Goal: Transaction & Acquisition: Book appointment/travel/reservation

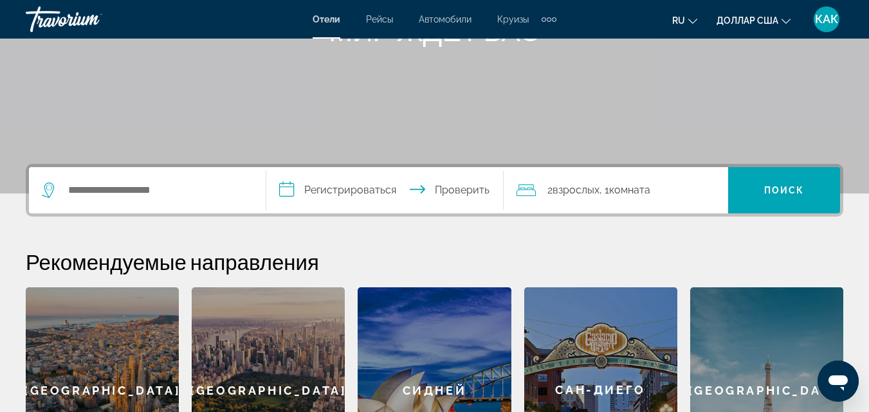
scroll to position [193, 0]
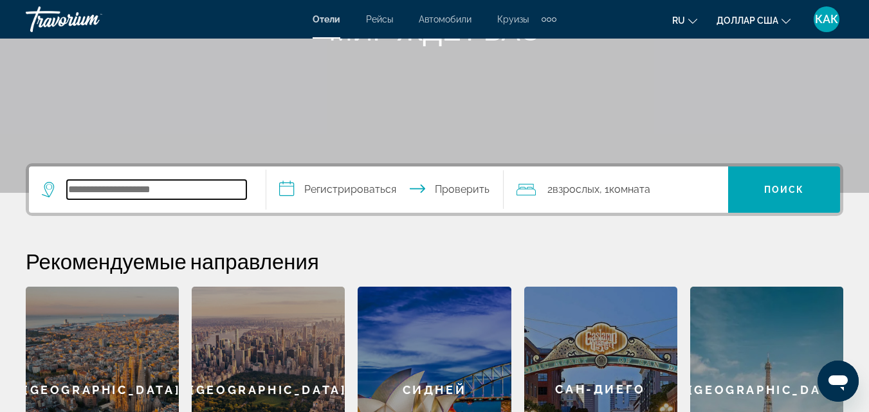
click at [106, 181] on input "Виджет поиска" at bounding box center [156, 189] width 179 height 19
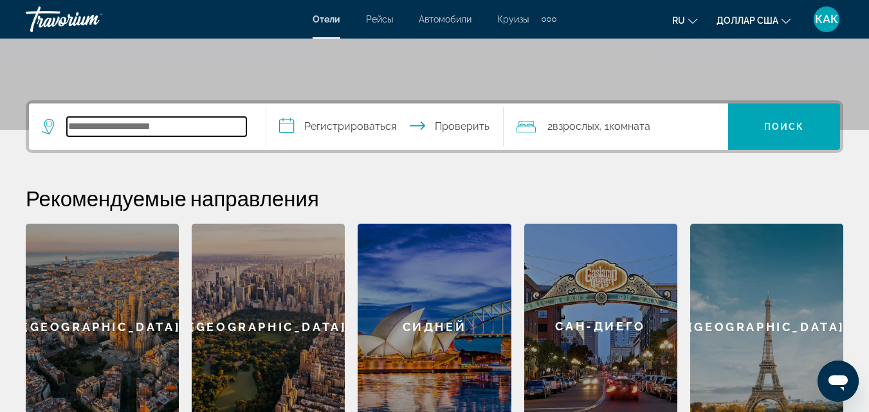
scroll to position [315, 0]
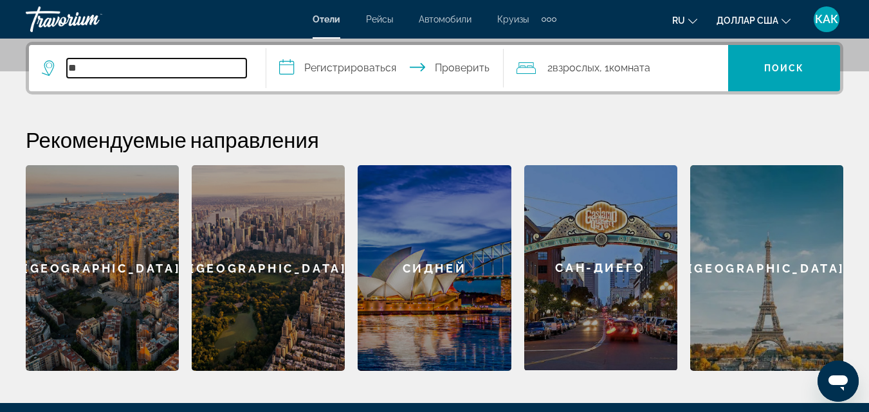
type input "*"
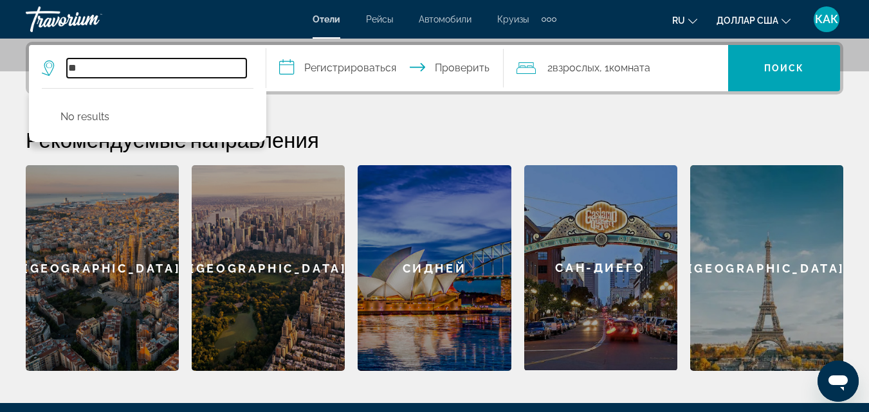
type input "*"
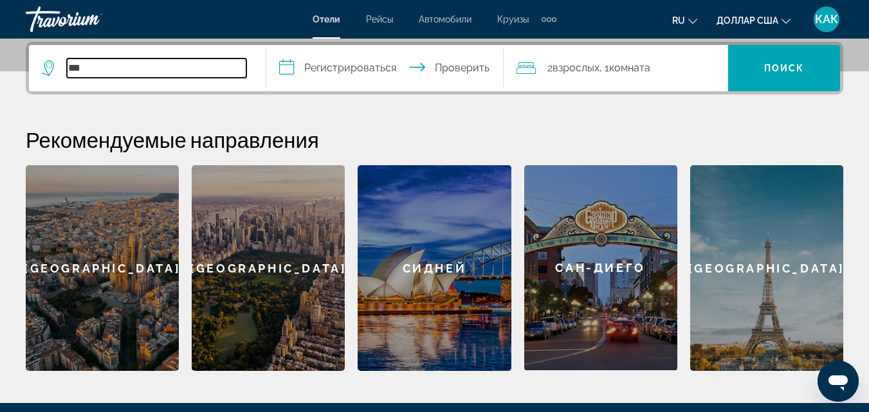
click at [95, 64] on input "***" at bounding box center [156, 68] width 179 height 19
type input "*"
paste input "*******"
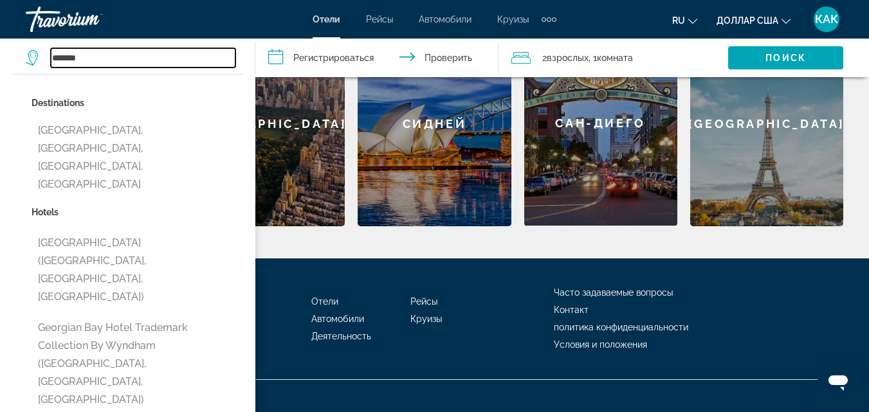
scroll to position [463, 0]
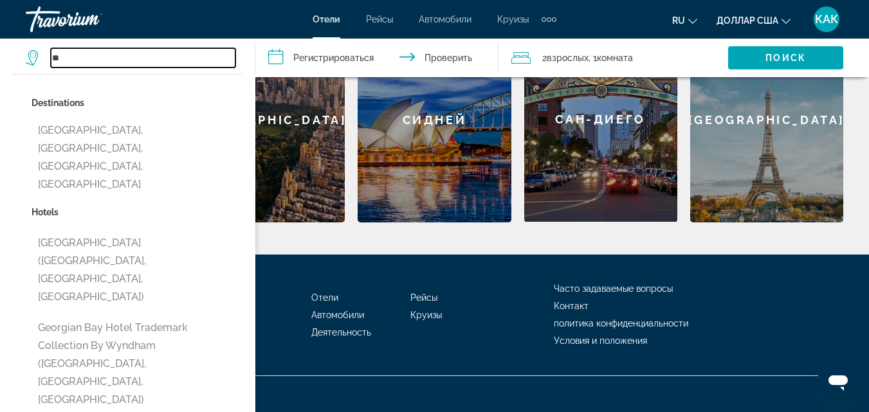
type input "*"
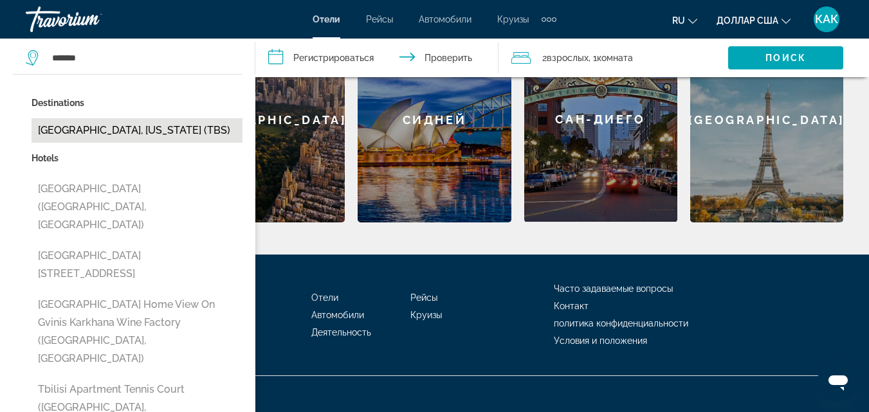
click at [134, 124] on button "[GEOGRAPHIC_DATA], [US_STATE] (TBS)" at bounding box center [137, 130] width 211 height 24
type input "**********"
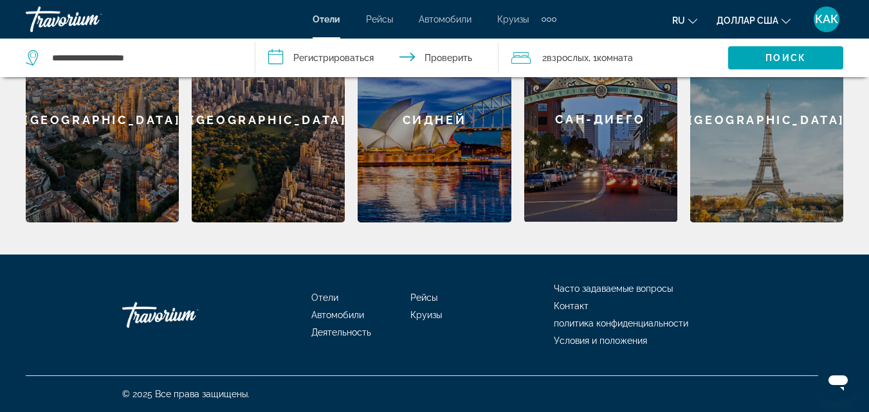
click at [363, 57] on input "**********" at bounding box center [379, 60] width 248 height 42
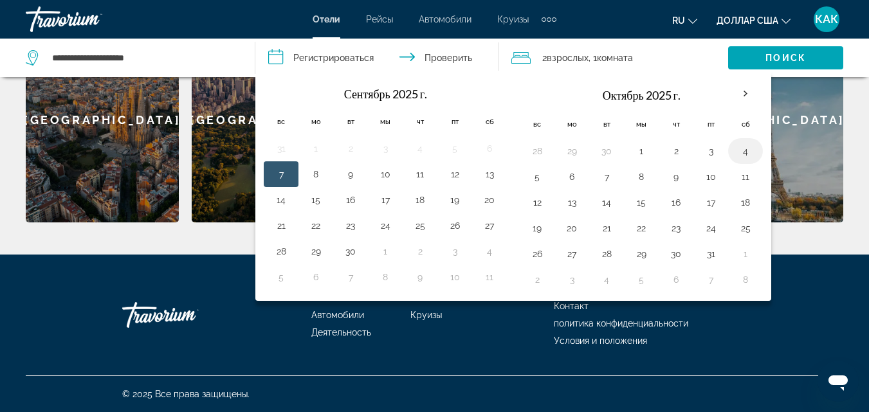
click at [745, 159] on button "4" at bounding box center [745, 151] width 21 height 18
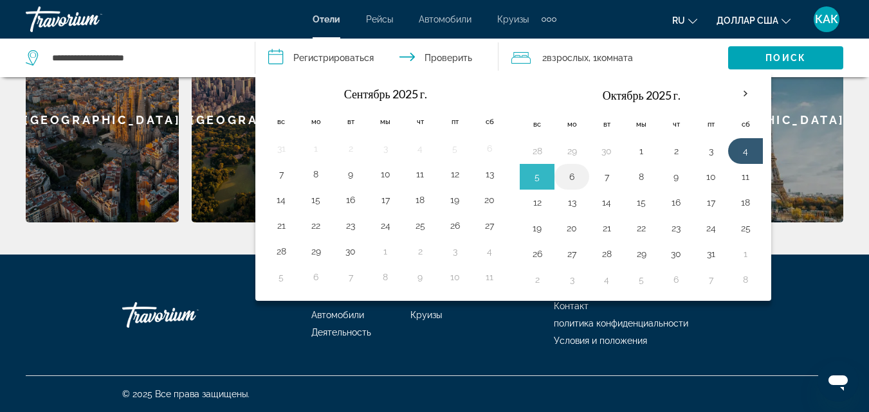
click at [576, 178] on button "6" at bounding box center [571, 177] width 21 height 18
type input "**********"
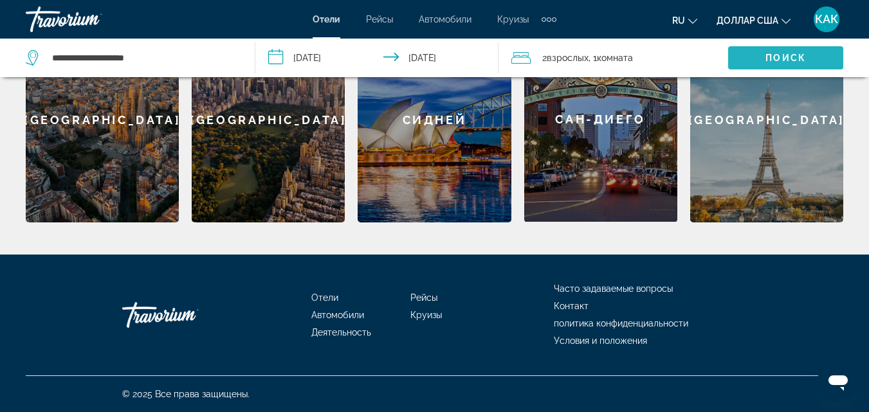
click at [796, 60] on font "Поиск" at bounding box center [785, 58] width 41 height 10
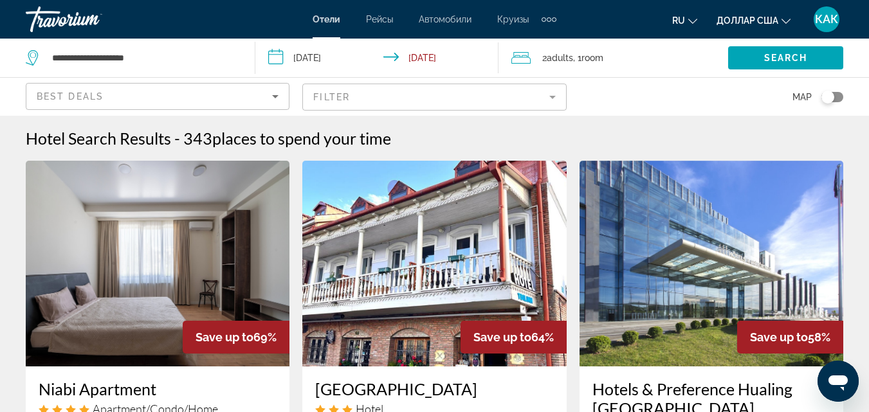
click at [555, 101] on mat-form-field "Filter" at bounding box center [434, 97] width 264 height 27
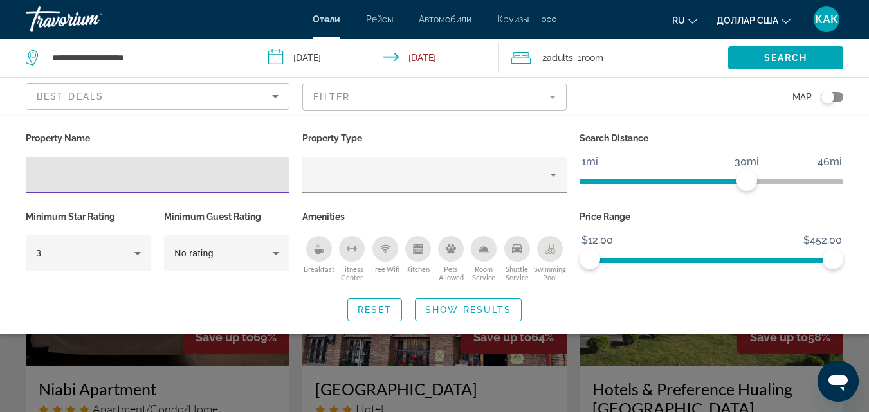
click at [322, 259] on div "Breakfast" at bounding box center [319, 249] width 26 height 26
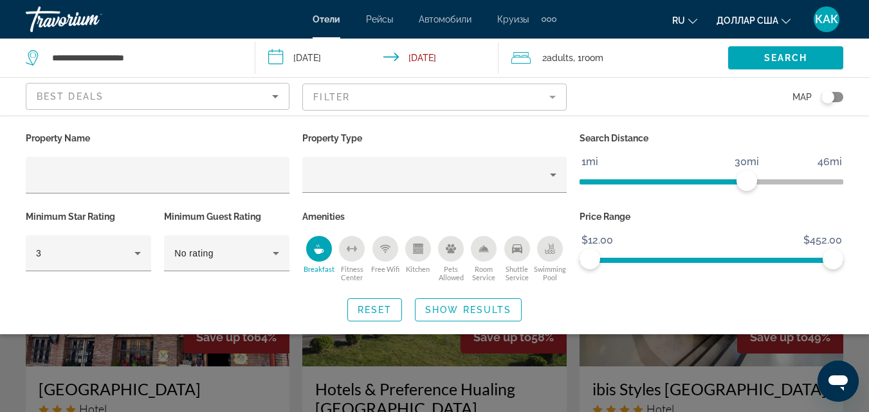
click at [280, 98] on icon "Sort by" at bounding box center [275, 96] width 15 height 15
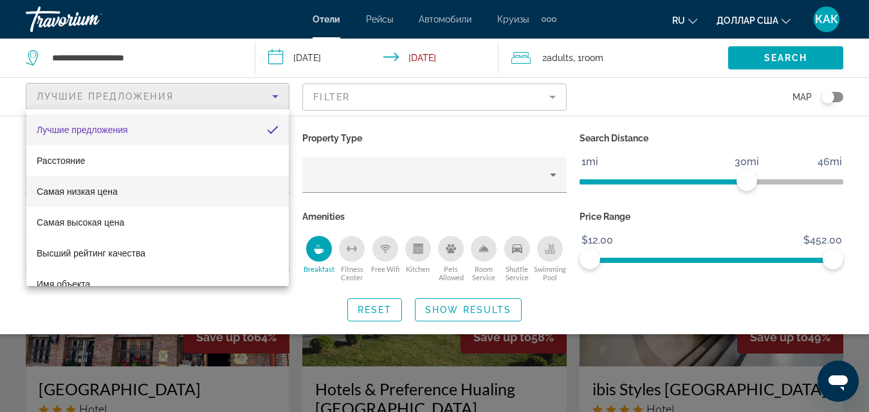
click at [141, 196] on mat-option "Самая низкая цена" at bounding box center [157, 191] width 262 height 31
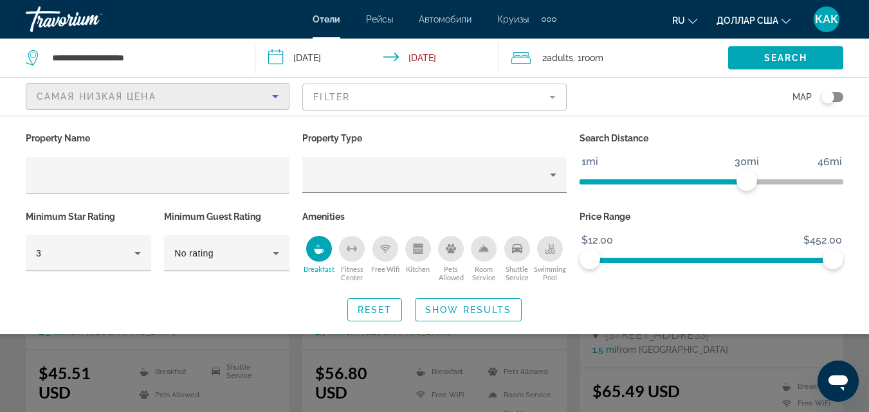
scroll to position [64, 0]
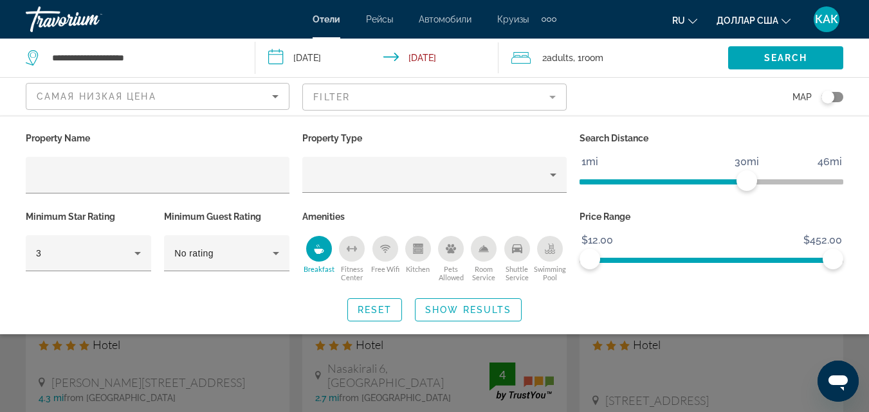
click at [763, 292] on div "Property Name Property Type Search Distance 1mi 46mi 30mi Minimum Star Rating 3…" at bounding box center [434, 225] width 869 height 192
click at [483, 308] on span "Show Results" at bounding box center [468, 310] width 86 height 10
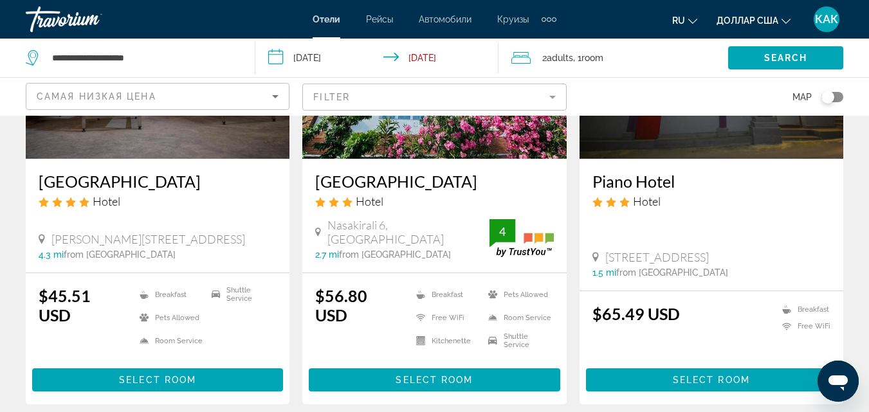
scroll to position [129, 0]
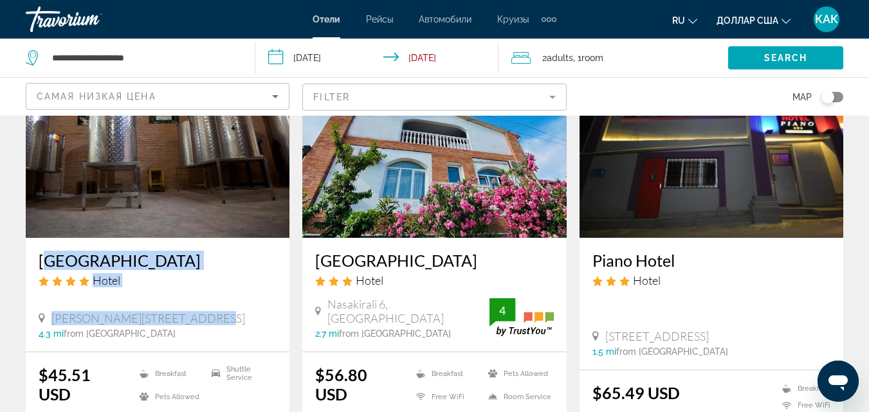
drag, startPoint x: 35, startPoint y: 260, endPoint x: 176, endPoint y: 304, distance: 147.5
click at [176, 304] on div "[GEOGRAPHIC_DATA] Hotel [PERSON_NAME][STREET_ADDRESS] 4.3 mi from [GEOGRAPHIC_D…" at bounding box center [158, 295] width 264 height 114
copy div "[GEOGRAPHIC_DATA][PERSON_NAME][STREET_ADDRESS]"
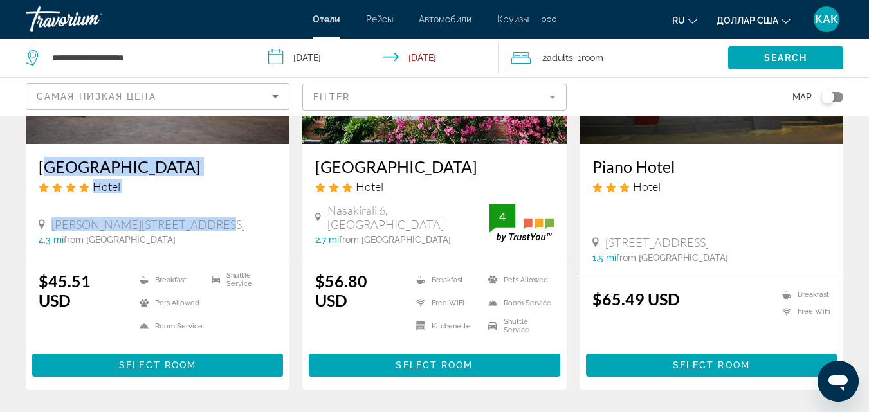
scroll to position [257, 0]
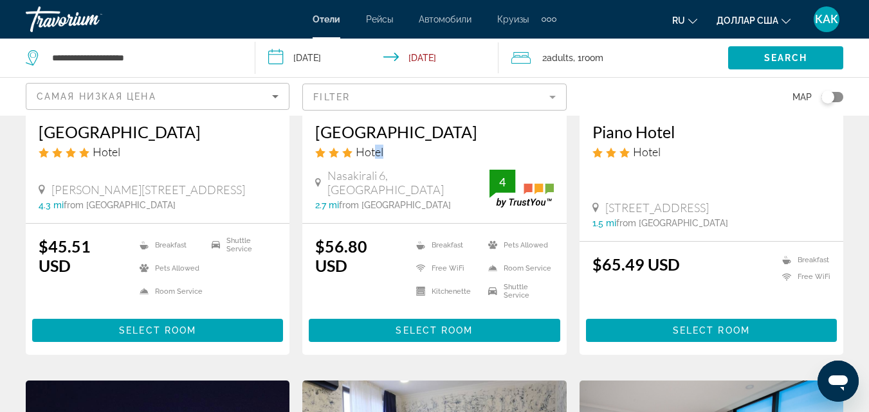
drag, startPoint x: 405, startPoint y: 155, endPoint x: 375, endPoint y: 156, distance: 29.6
click at [375, 156] on div "Hotel" at bounding box center [434, 152] width 238 height 14
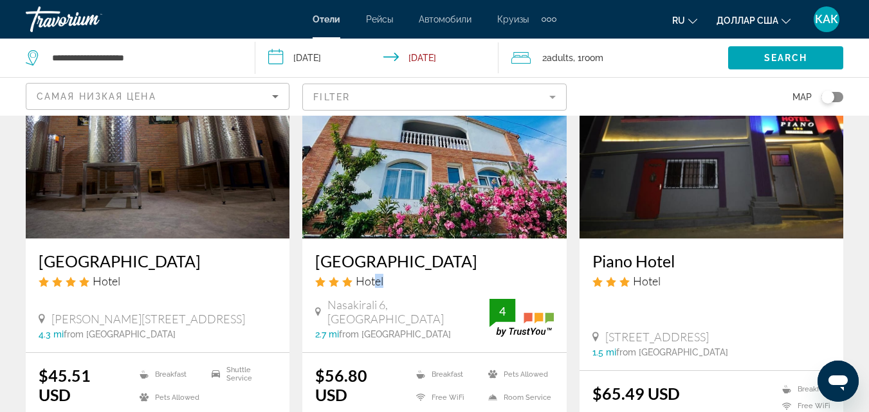
scroll to position [129, 0]
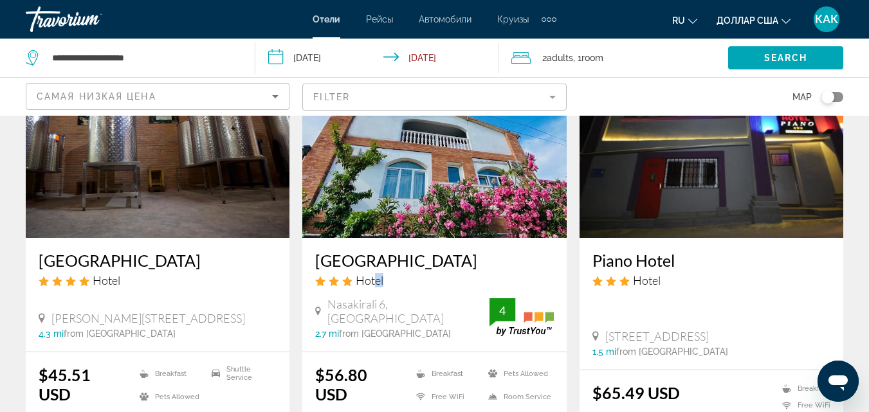
click at [129, 185] on img "Основное содержание" at bounding box center [158, 135] width 264 height 206
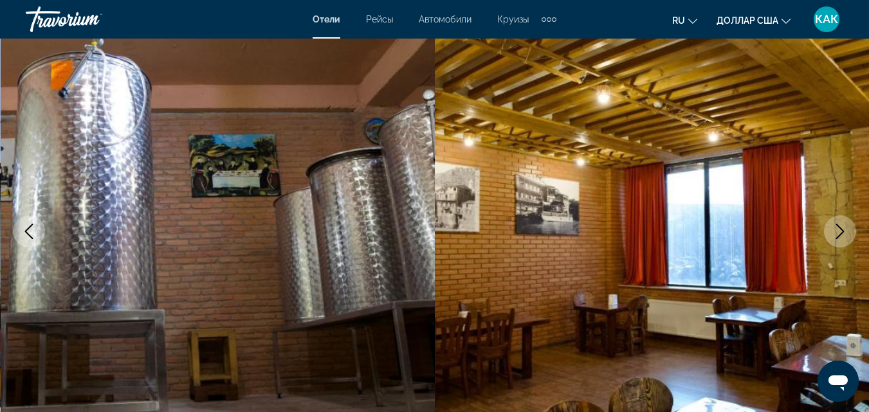
scroll to position [129, 0]
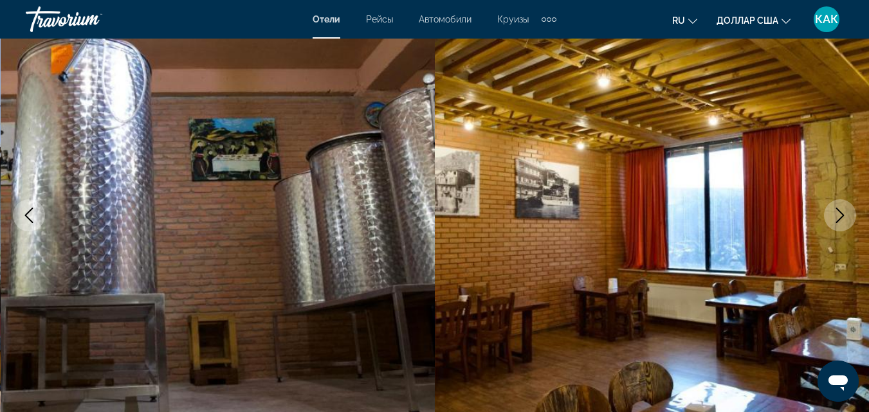
click at [846, 219] on icon "Next image" at bounding box center [839, 215] width 15 height 15
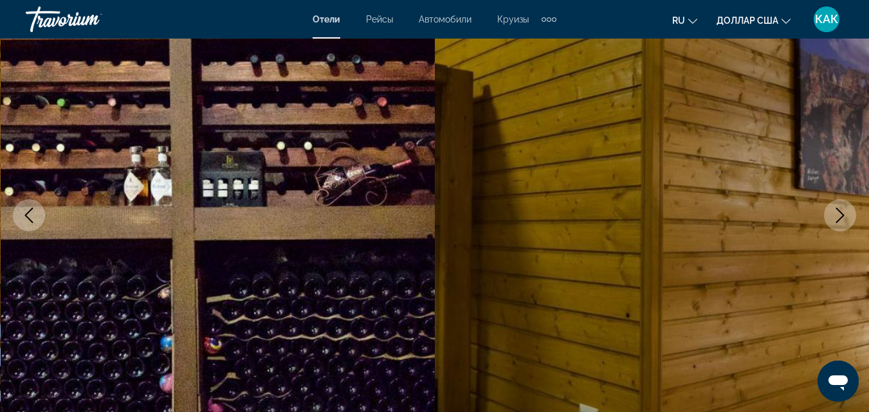
click at [846, 219] on icon "Next image" at bounding box center [839, 215] width 15 height 15
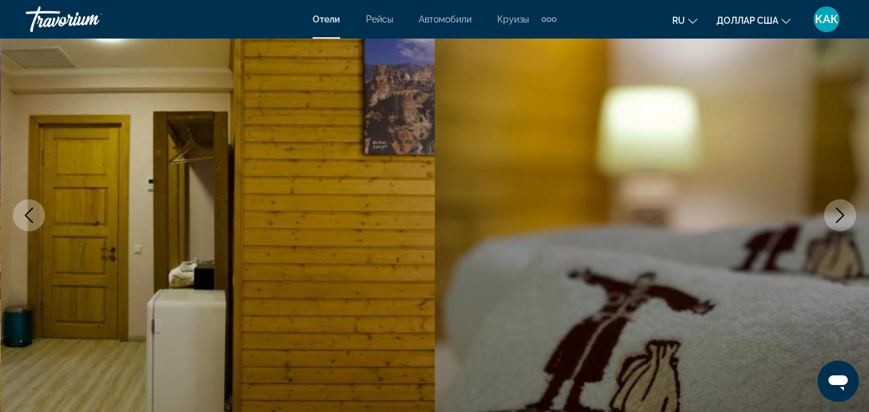
click at [846, 219] on icon "Next image" at bounding box center [839, 215] width 15 height 15
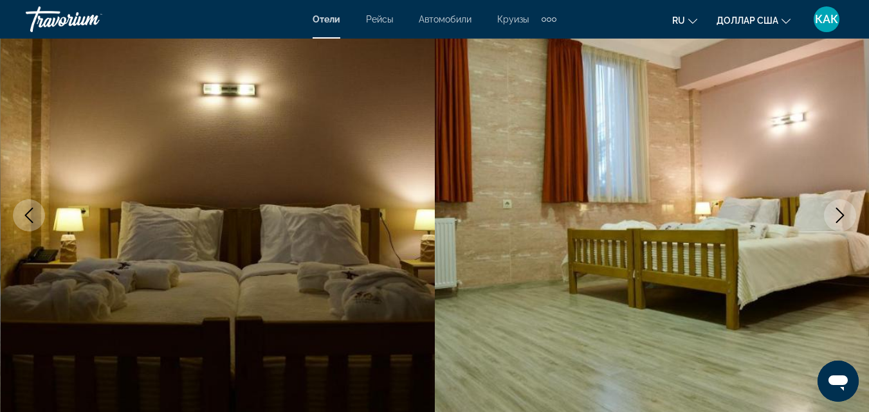
click at [846, 219] on icon "Next image" at bounding box center [839, 215] width 15 height 15
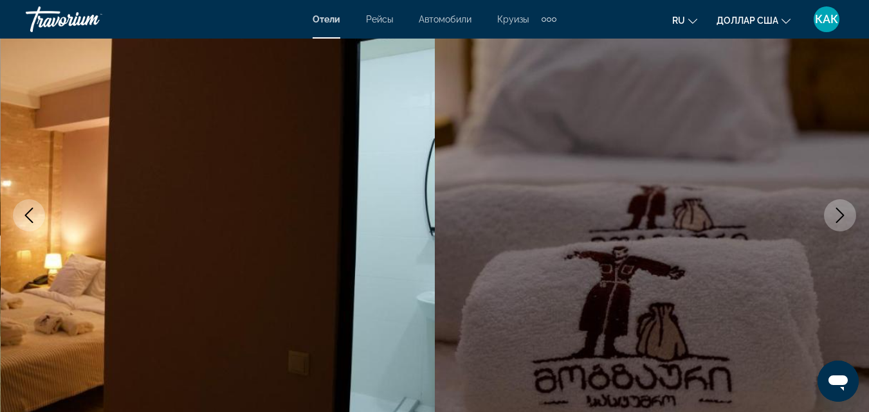
click at [846, 219] on icon "Next image" at bounding box center [839, 215] width 15 height 15
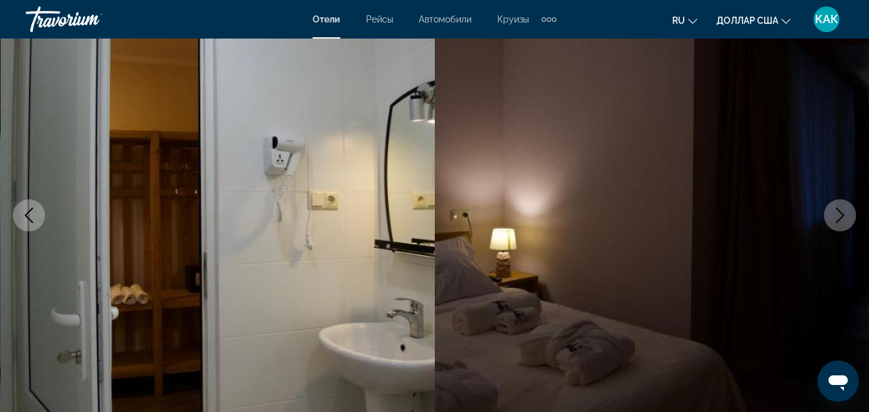
click at [846, 219] on icon "Next image" at bounding box center [839, 215] width 15 height 15
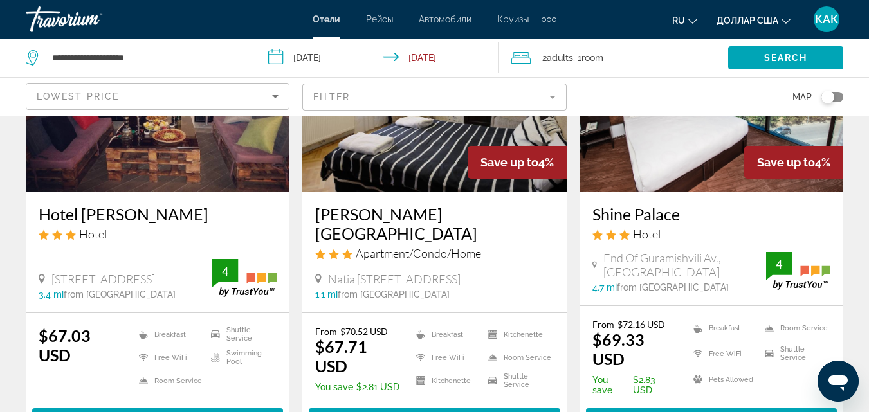
scroll to position [579, 0]
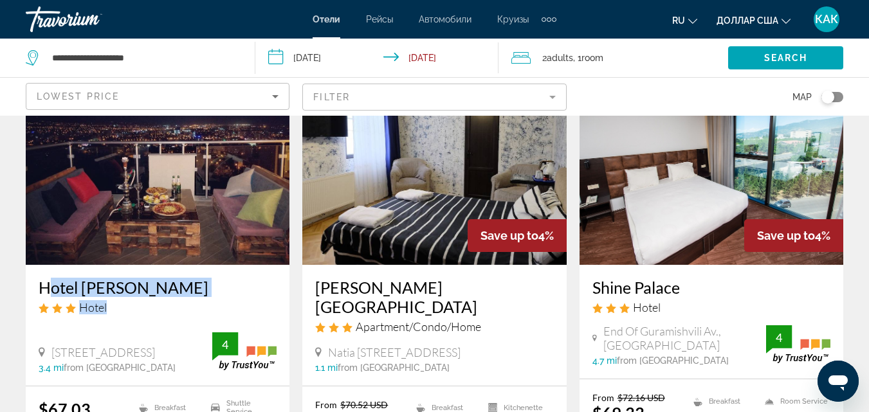
drag, startPoint x: 35, startPoint y: 280, endPoint x: 161, endPoint y: 297, distance: 127.8
click at [161, 297] on div "Hotel [PERSON_NAME] Hotel [STREET_ADDRESS] 3.4 mi from [GEOGRAPHIC_DATA] from […" at bounding box center [158, 325] width 264 height 121
copy div "[GEOGRAPHIC_DATA][PERSON_NAME]"
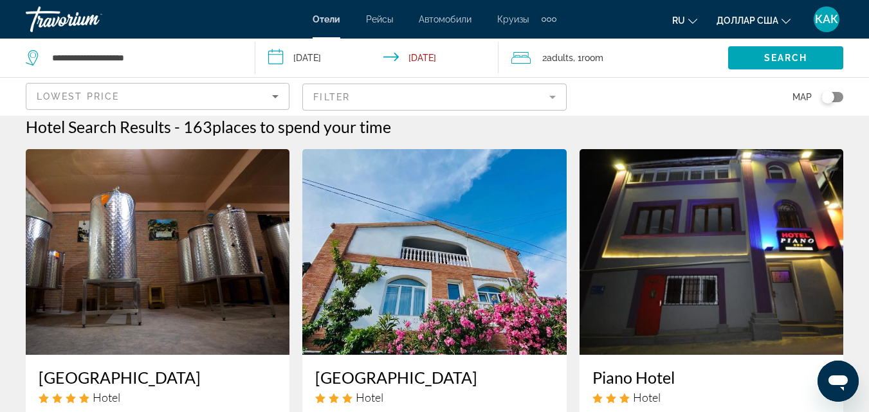
scroll to position [0, 0]
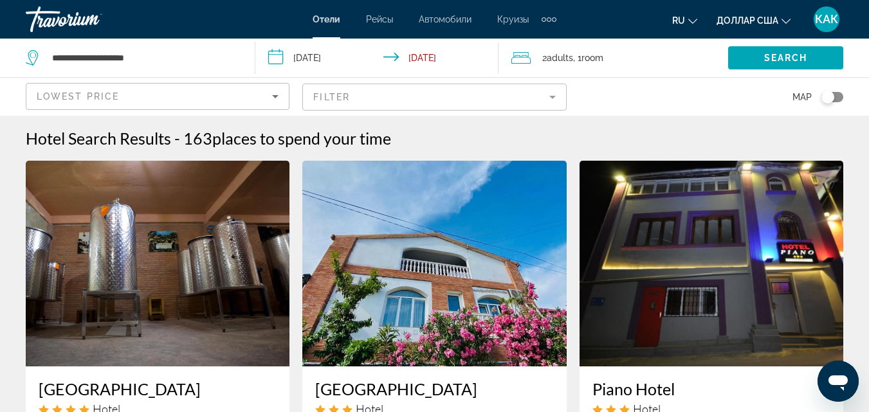
click at [556, 98] on mat-form-field "Filter" at bounding box center [434, 97] width 264 height 27
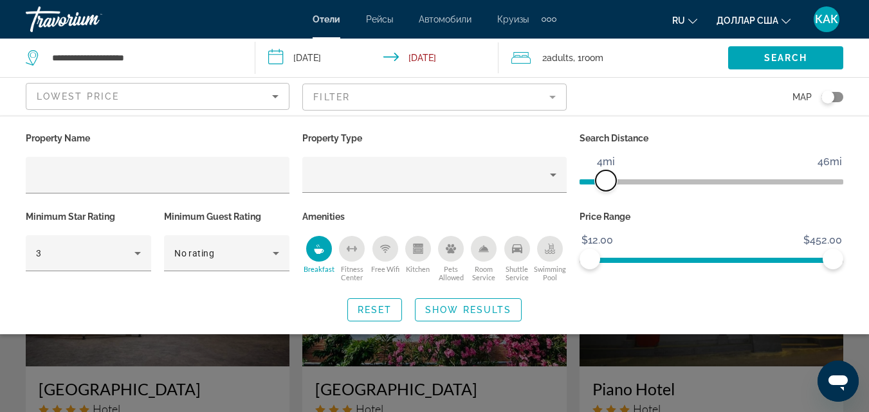
drag, startPoint x: 745, startPoint y: 183, endPoint x: 605, endPoint y: 189, distance: 139.7
click at [605, 189] on span "ngx-slider" at bounding box center [606, 180] width 21 height 21
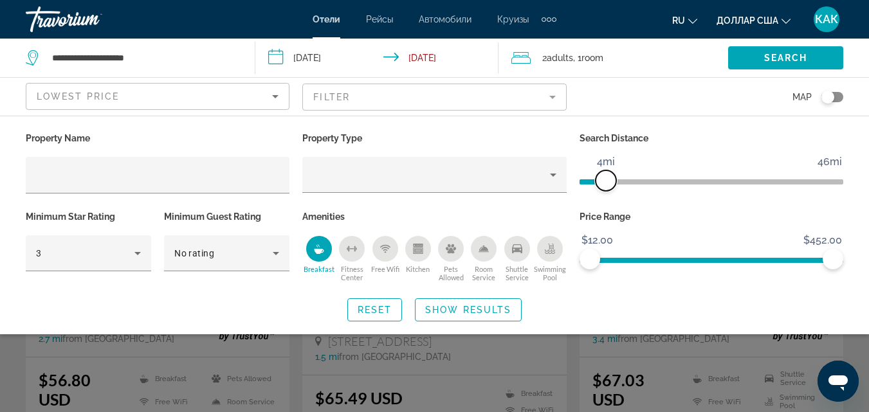
scroll to position [129, 0]
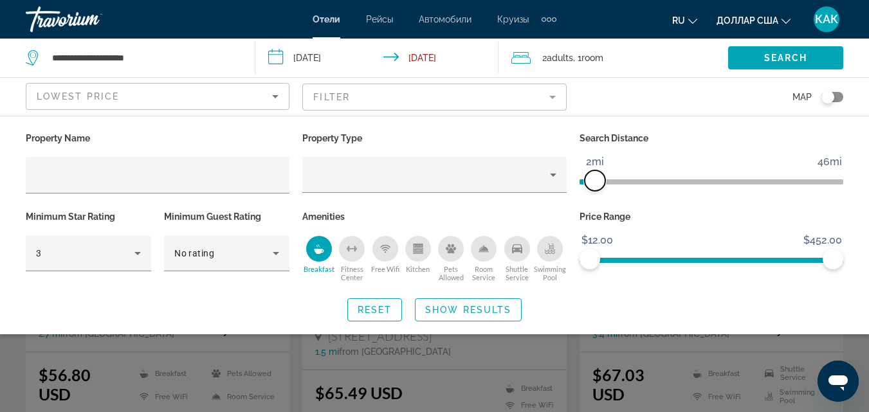
drag, startPoint x: 608, startPoint y: 181, endPoint x: 593, endPoint y: 185, distance: 15.9
click at [593, 185] on span "ngx-slider" at bounding box center [595, 180] width 21 height 21
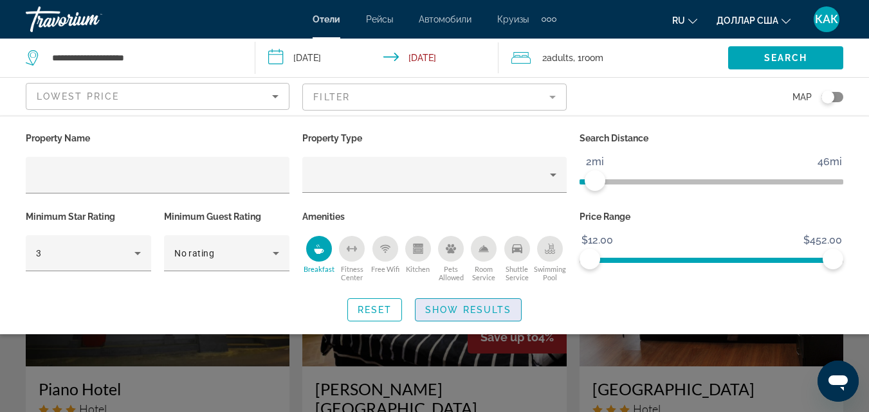
click at [477, 313] on span "Show Results" at bounding box center [468, 310] width 86 height 10
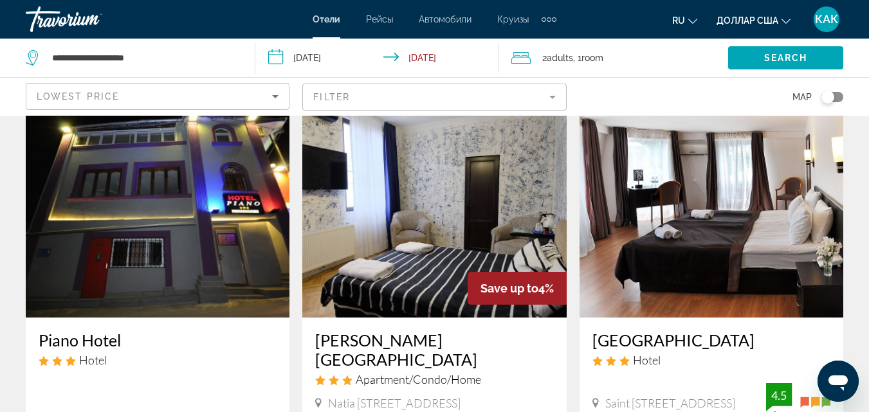
scroll to position [129, 0]
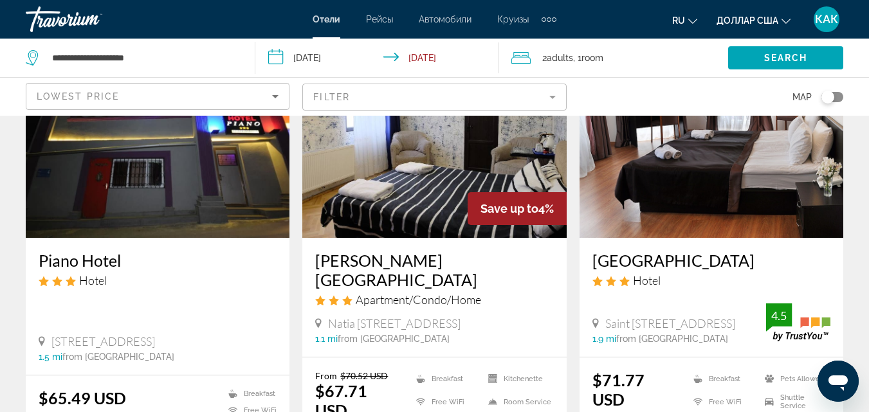
drag, startPoint x: 37, startPoint y: 260, endPoint x: 113, endPoint y: 273, distance: 77.7
click at [139, 263] on div "Piano Hotel Hotel [STREET_ADDRESS] 1.5 mi from [GEOGRAPHIC_DATA] from hotel" at bounding box center [158, 306] width 264 height 137
copy h3 "Piano Hotel"
click at [24, 331] on app-hotels-search-item "Piano Hotel Hotel [STREET_ADDRESS] 1.5 mi from [GEOGRAPHIC_DATA] from hotel $65…" at bounding box center [157, 260] width 277 height 457
drag, startPoint x: 24, startPoint y: 325, endPoint x: 176, endPoint y: 358, distance: 154.7
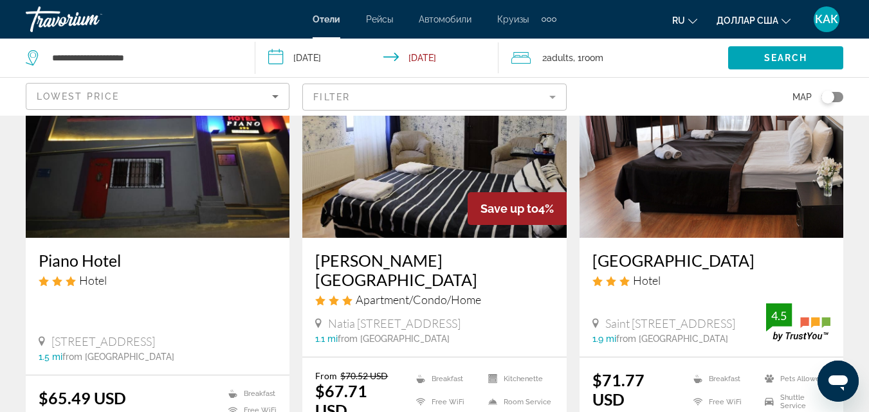
click at [176, 358] on app-hotels-search-item "Piano Hotel Hotel [STREET_ADDRESS] 1.5 mi from [GEOGRAPHIC_DATA] from hotel $65…" at bounding box center [157, 260] width 277 height 457
copy div "[STREET_ADDRESS] 1.5 mi from [GEOGRAPHIC_DATA]"
drag, startPoint x: 584, startPoint y: 255, endPoint x: 758, endPoint y: 322, distance: 186.5
click at [758, 322] on div "[GEOGRAPHIC_DATA] Hotel [GEOGRAPHIC_DATA], [GEOGRAPHIC_DATA] 1.9 mi from [GEOGR…" at bounding box center [711, 297] width 264 height 119
copy div "[GEOGRAPHIC_DATA] Saint [STREET_ADDRESS]"
